Goal: Transaction & Acquisition: Download file/media

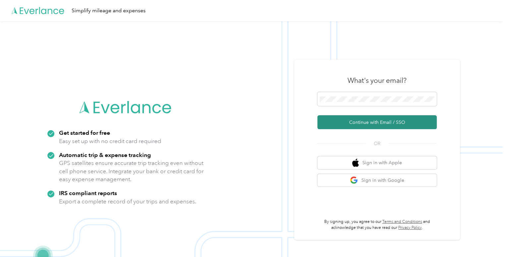
click at [367, 119] on button "Continue with Email / SSO" at bounding box center [376, 122] width 119 height 14
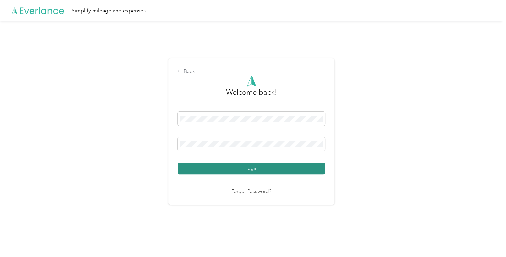
click at [283, 165] on button "Login" at bounding box center [251, 169] width 147 height 12
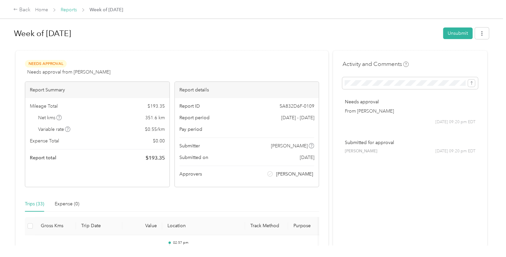
click at [73, 12] on link "Reports" at bounding box center [69, 10] width 16 height 6
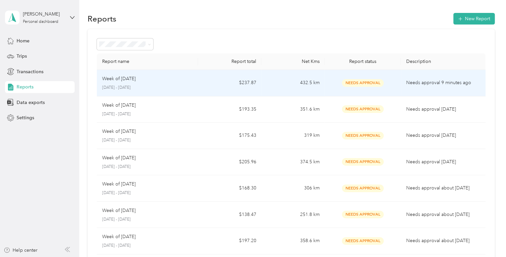
click at [222, 81] on td "$237.87" at bounding box center [229, 83] width 63 height 27
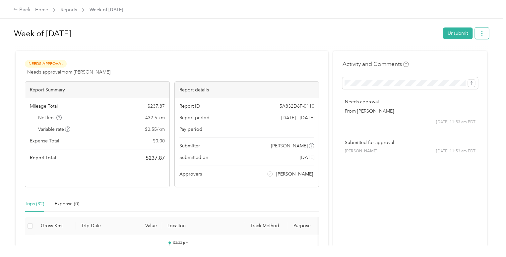
click at [479, 36] on button "button" at bounding box center [482, 34] width 14 height 12
click at [462, 60] on span "Download" at bounding box center [461, 57] width 22 height 7
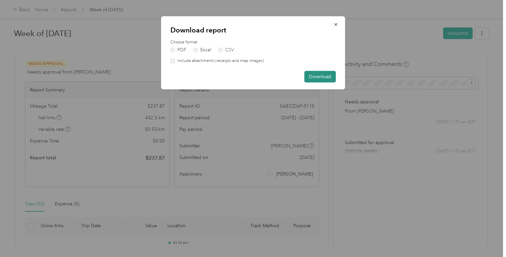
click at [324, 75] on button "Download" at bounding box center [319, 77] width 31 height 12
